Goal: Task Accomplishment & Management: Complete application form

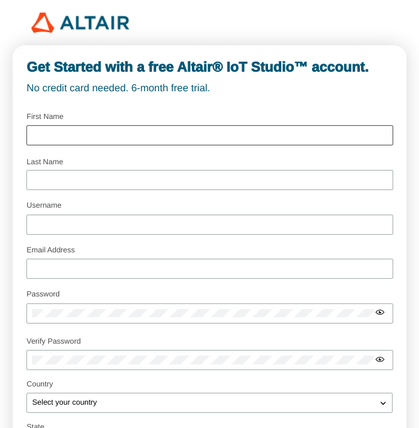
click at [89, 145] on div at bounding box center [209, 135] width 366 height 20
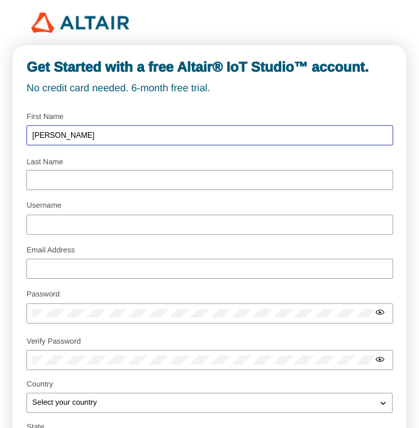
type input "[PERSON_NAME]"
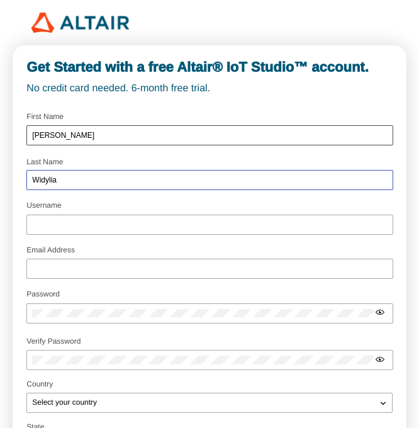
type input "Widylia"
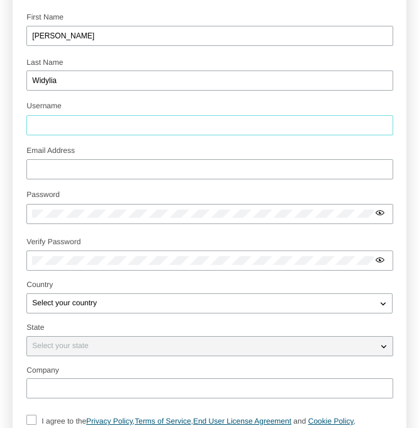
scroll to position [100, 0]
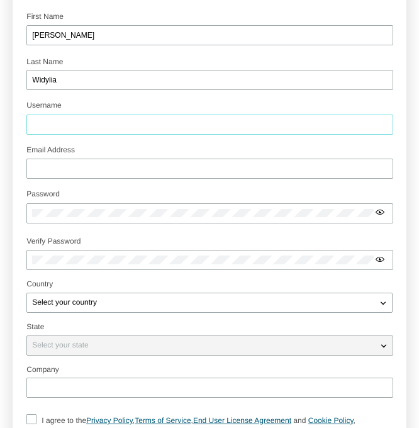
type input "A"
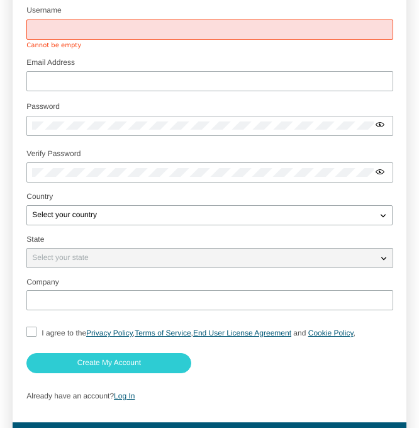
scroll to position [194, 0]
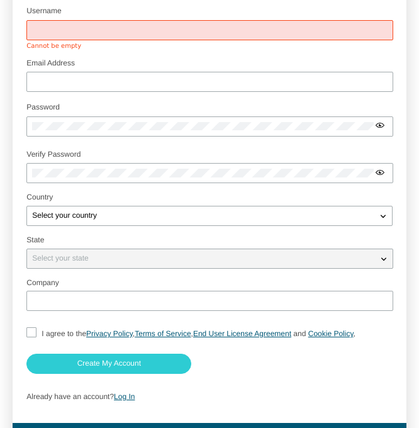
click at [34, 340] on input "I agree to the Privacy Policy , Terms of Service , End User License Agreement a…" at bounding box center [30, 333] width 8 height 13
checkbox input "true"
click at [94, 265] on div "Select your state" at bounding box center [202, 258] width 350 height 13
click at [384, 265] on iron-icon at bounding box center [383, 258] width 13 height 13
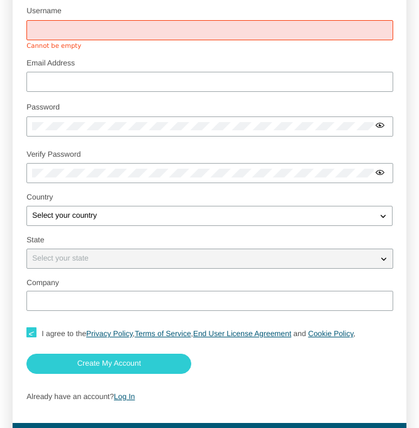
click at [208, 40] on div at bounding box center [209, 30] width 366 height 20
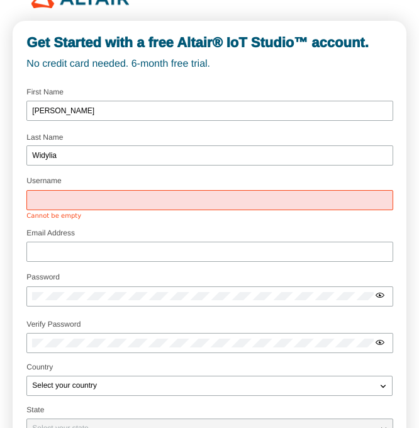
scroll to position [23, 0]
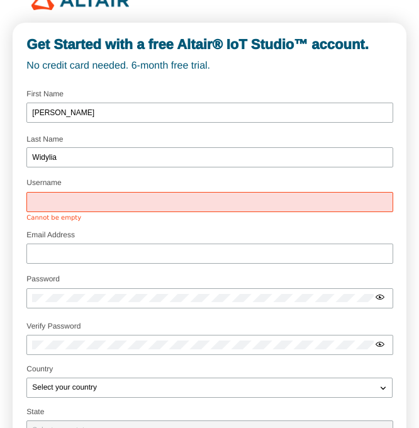
click at [58, 206] on input "Username" at bounding box center [209, 201] width 355 height 9
